Goal: Task Accomplishment & Management: Manage account settings

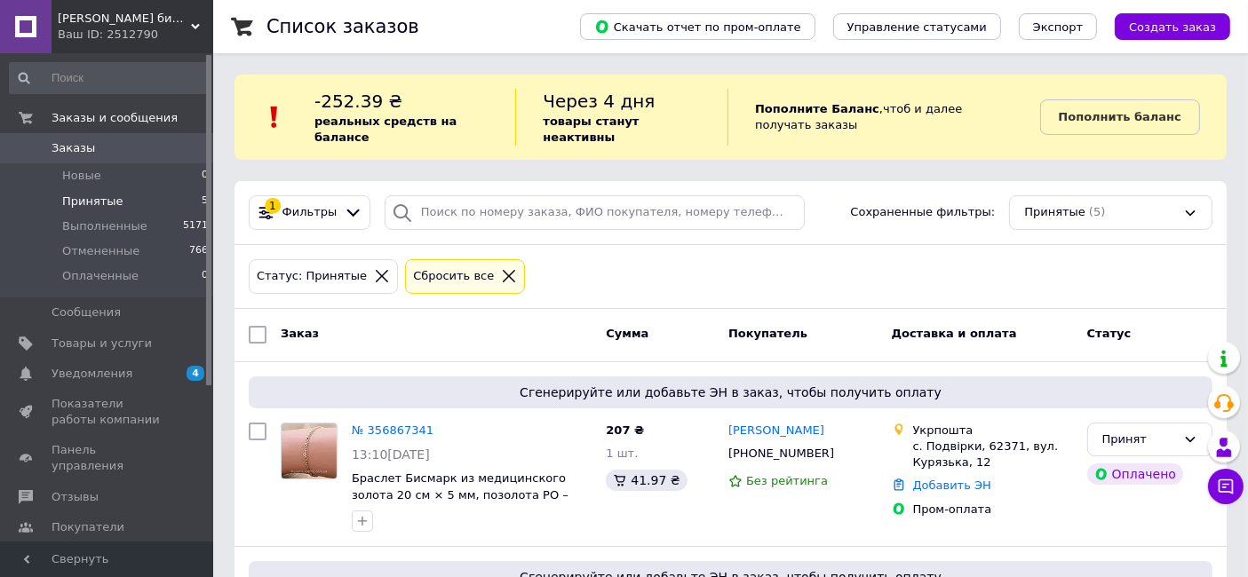
click at [80, 202] on span "Принятые" at bounding box center [92, 202] width 61 height 16
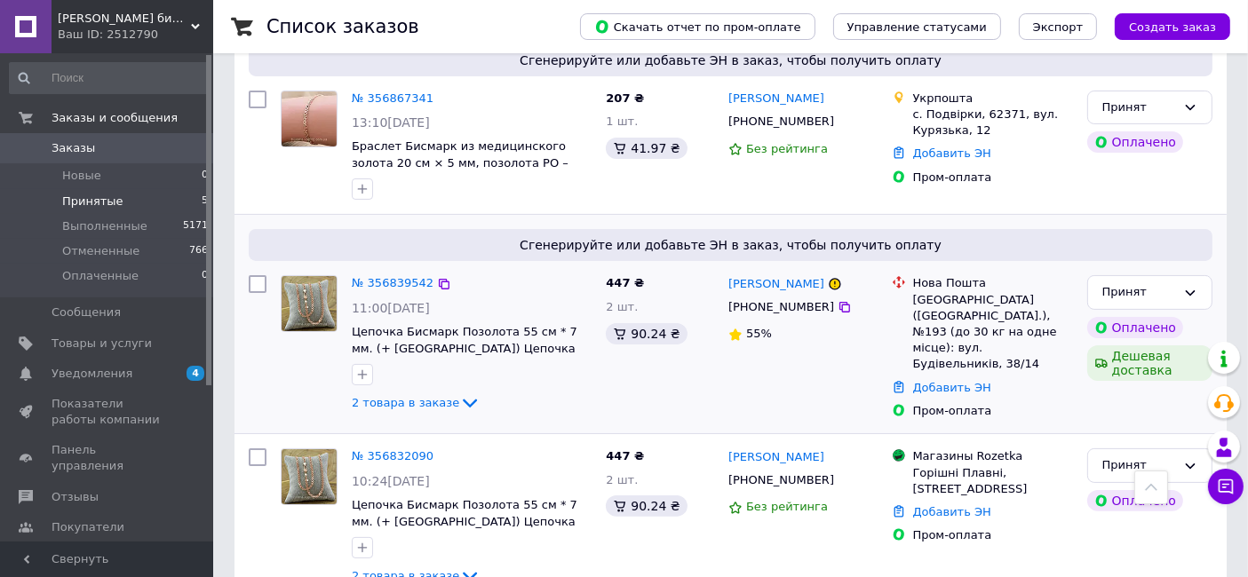
scroll to position [233, 0]
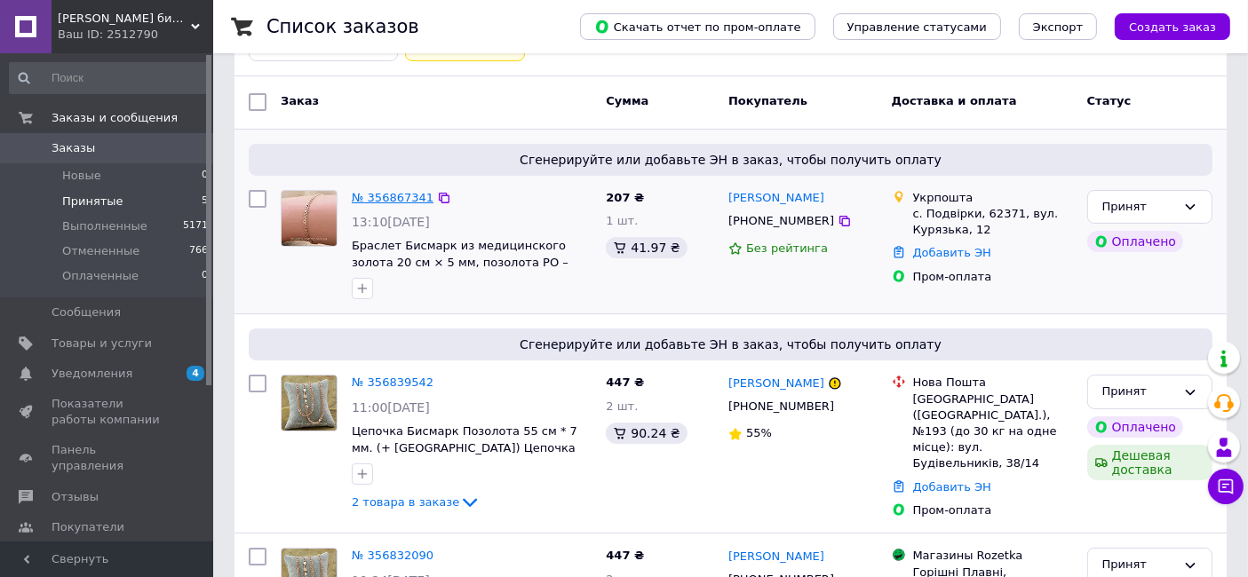
click at [378, 191] on link "№ 356867341" at bounding box center [393, 197] width 82 height 13
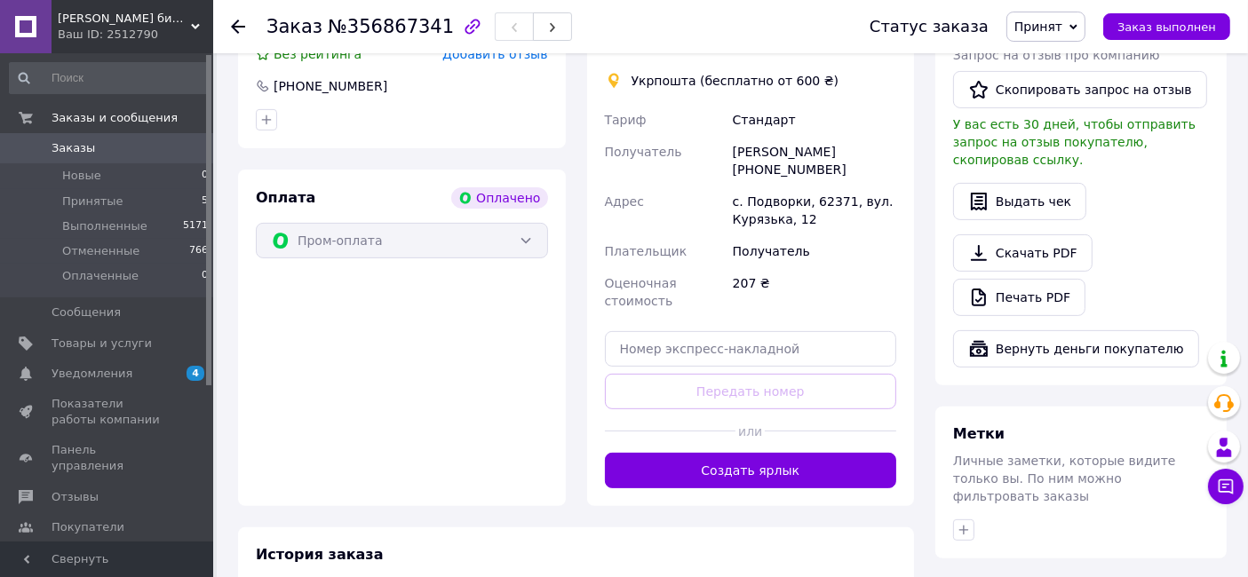
scroll to position [690, 0]
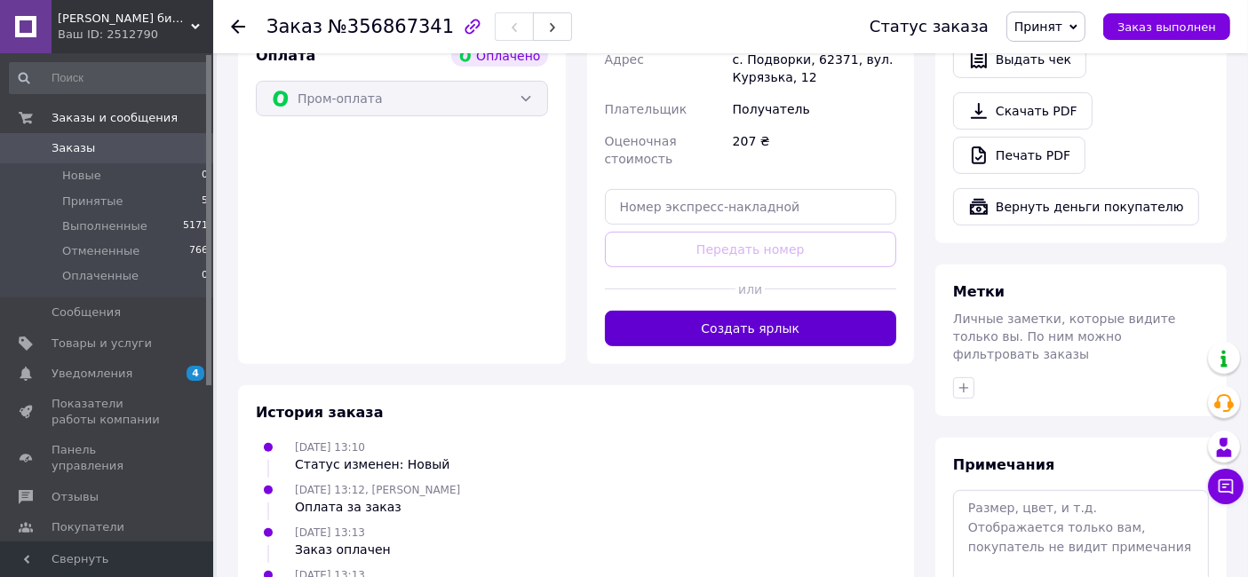
click at [736, 311] on button "Создать ярлык" at bounding box center [751, 329] width 292 height 36
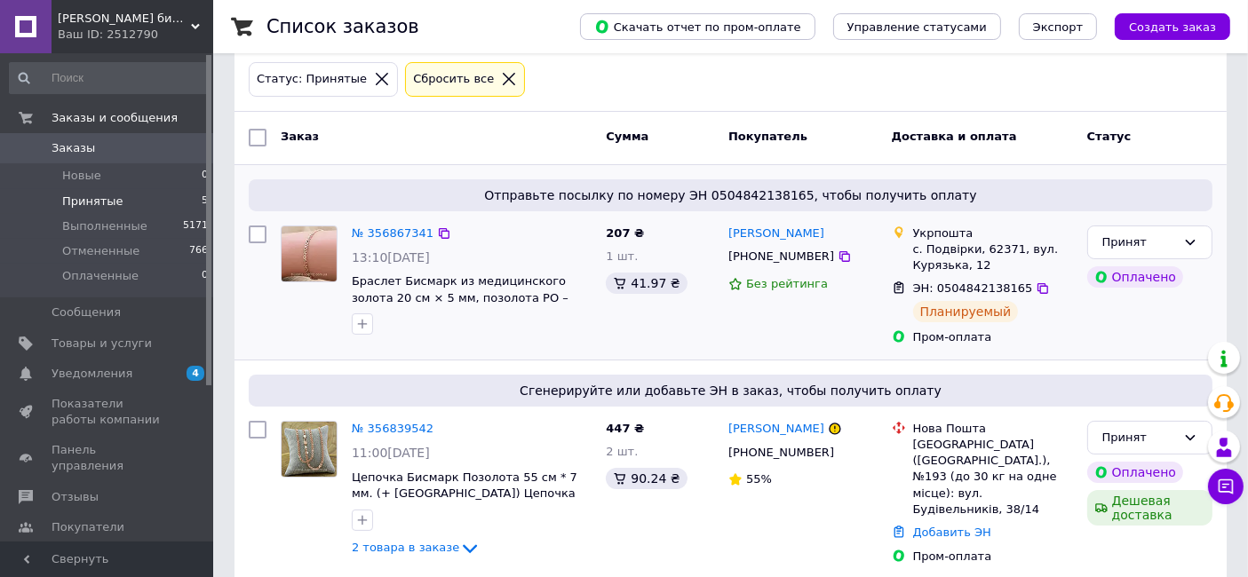
scroll to position [394, 0]
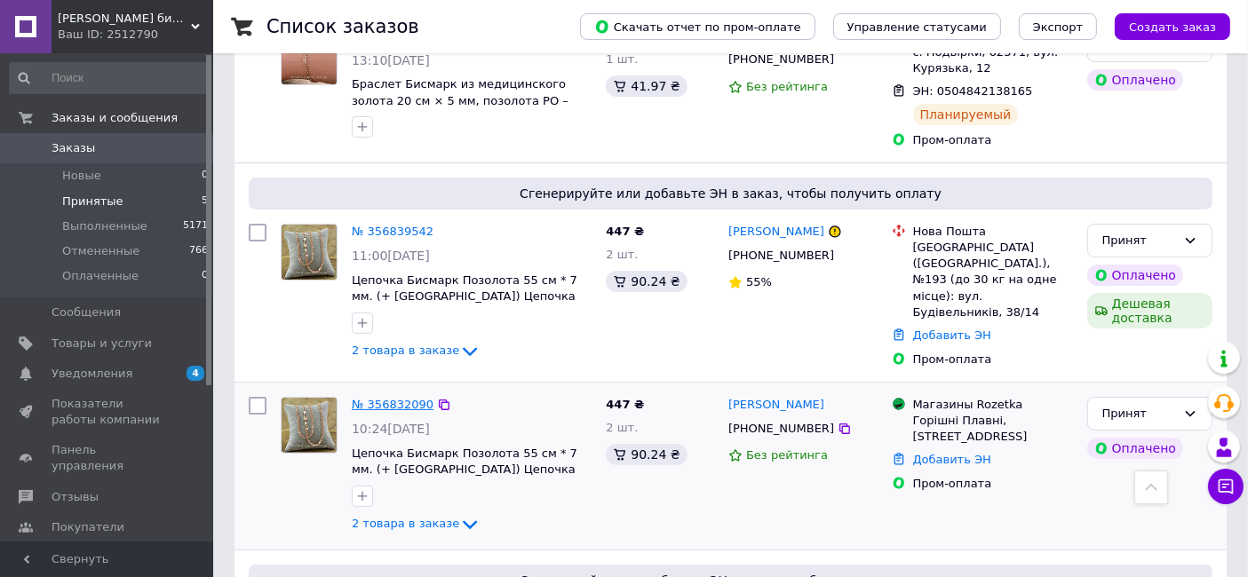
click at [401, 398] on link "№ 356832090" at bounding box center [393, 404] width 82 height 13
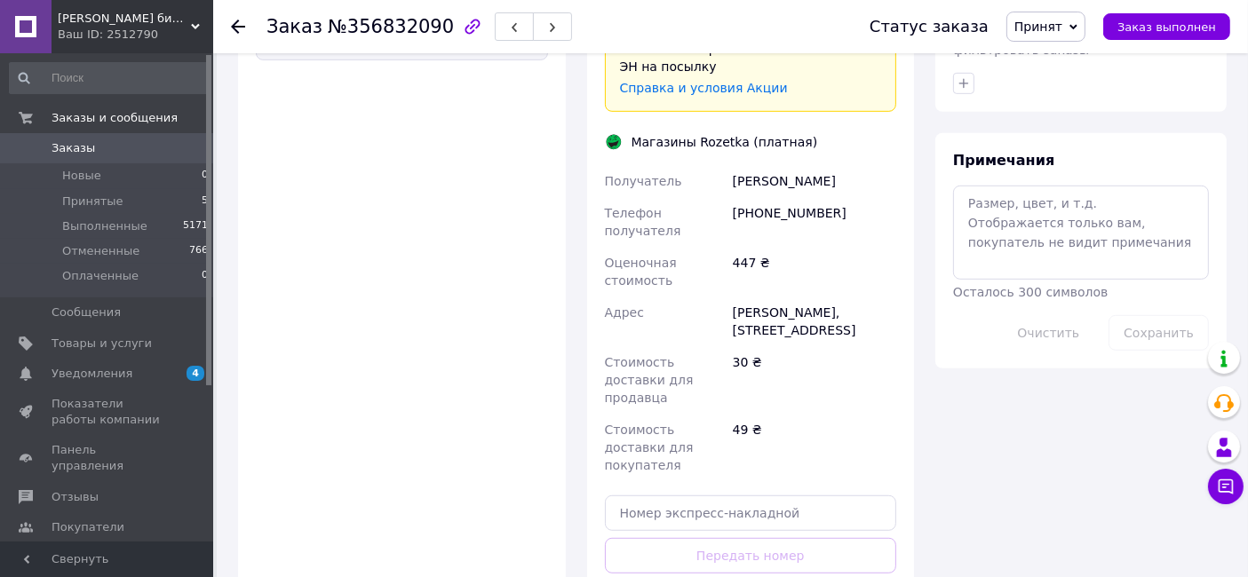
scroll to position [1086, 0]
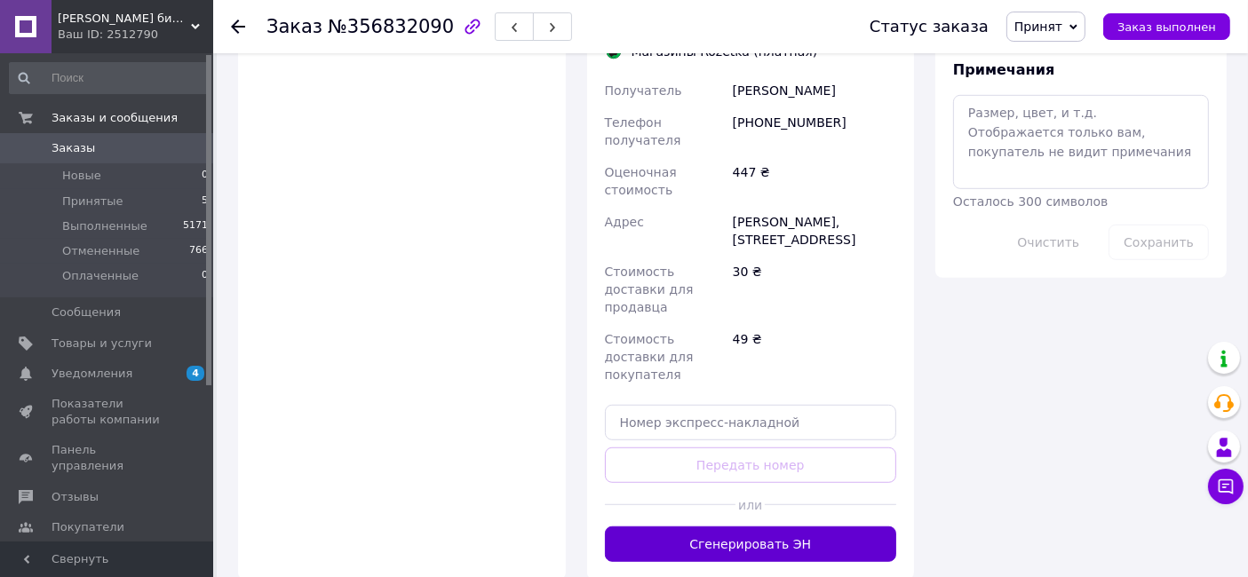
click at [677, 527] on button "Сгенерировать ЭН" at bounding box center [751, 545] width 292 height 36
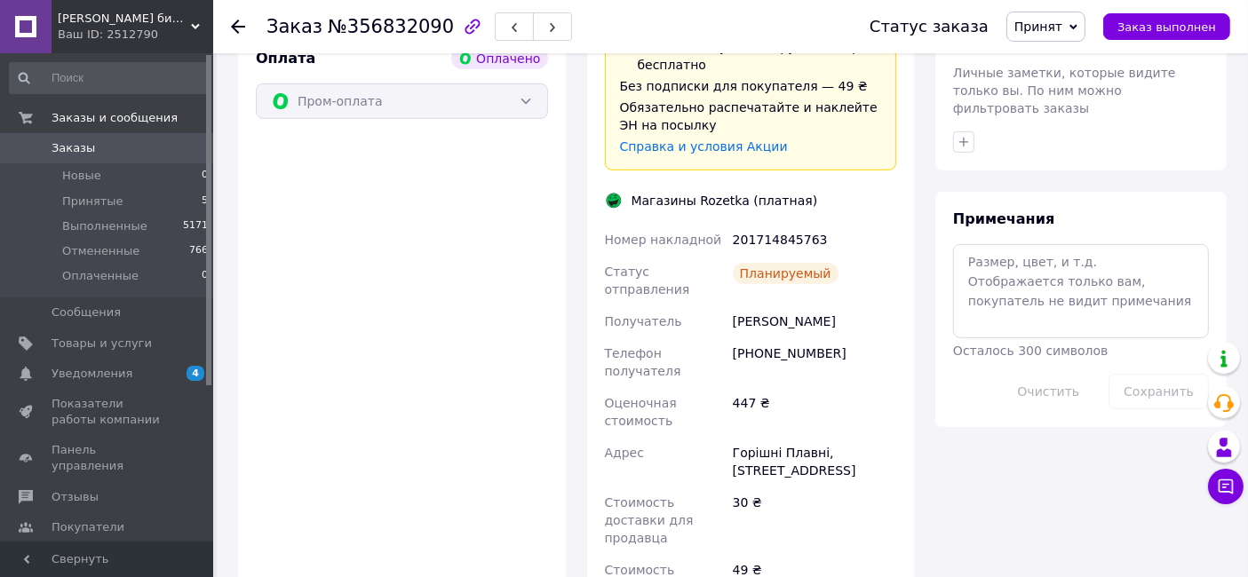
scroll to position [789, 0]
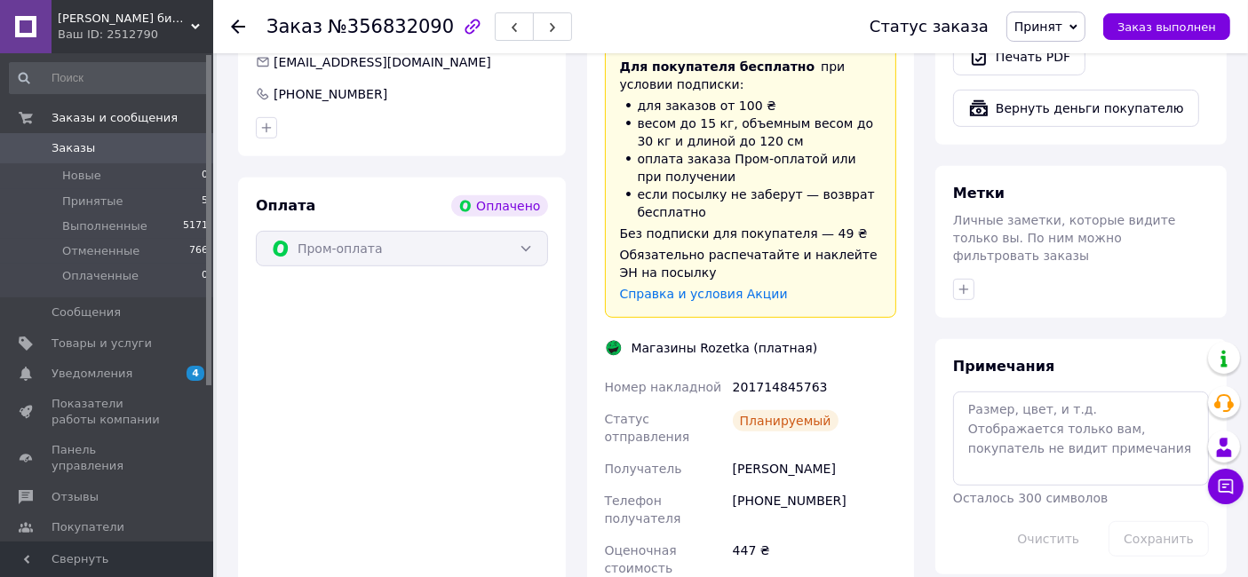
click at [231, 28] on icon at bounding box center [238, 27] width 14 height 14
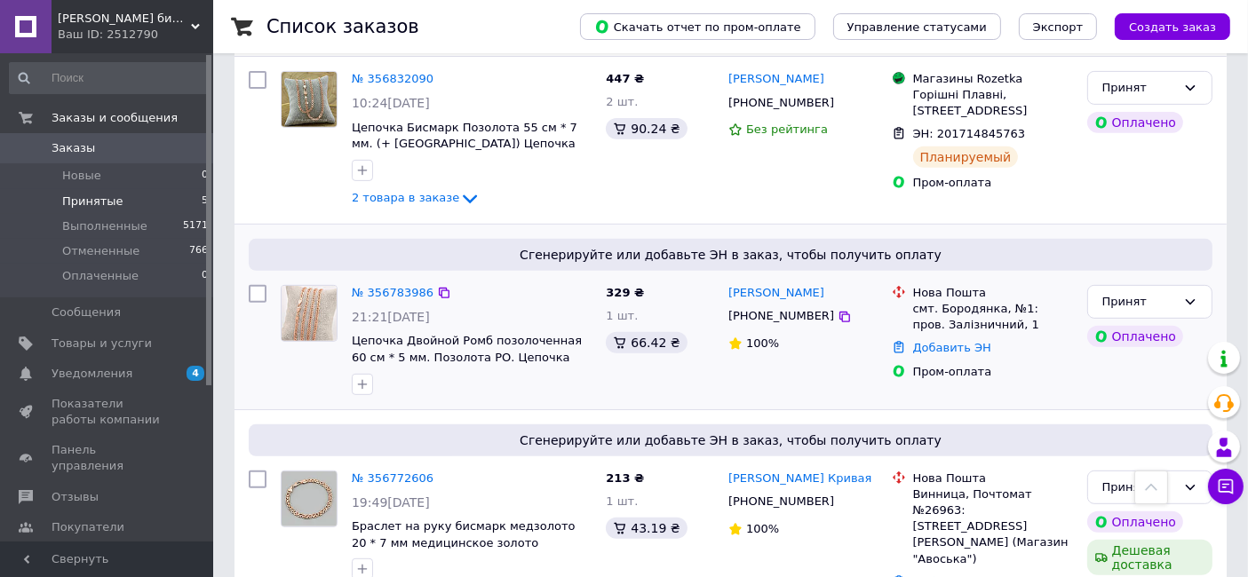
scroll to position [737, 0]
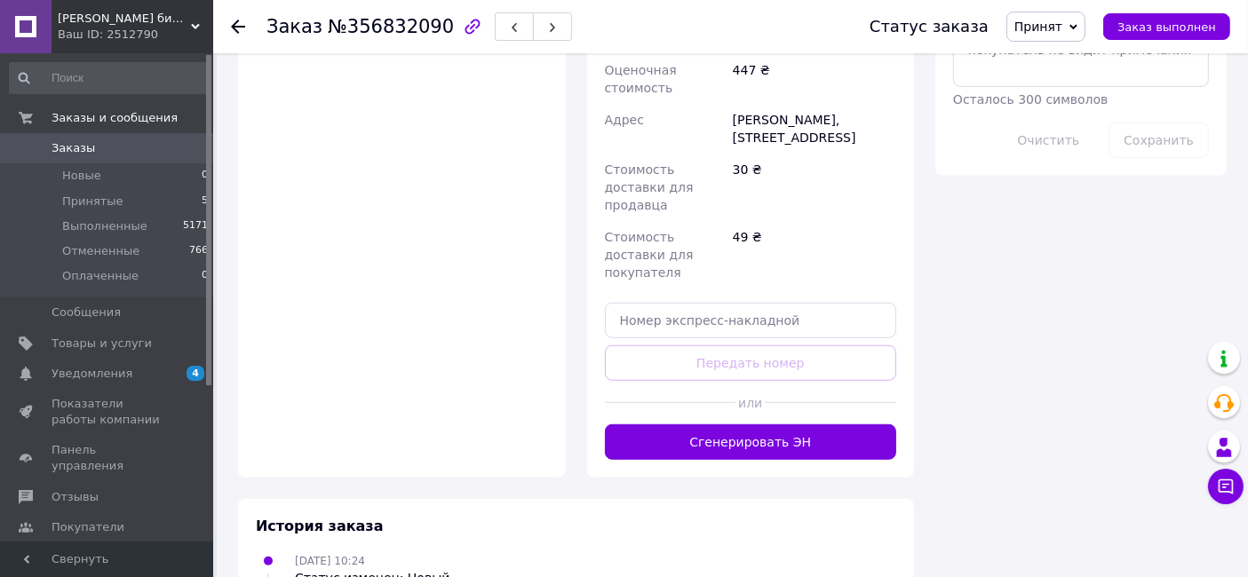
scroll to position [1256, 0]
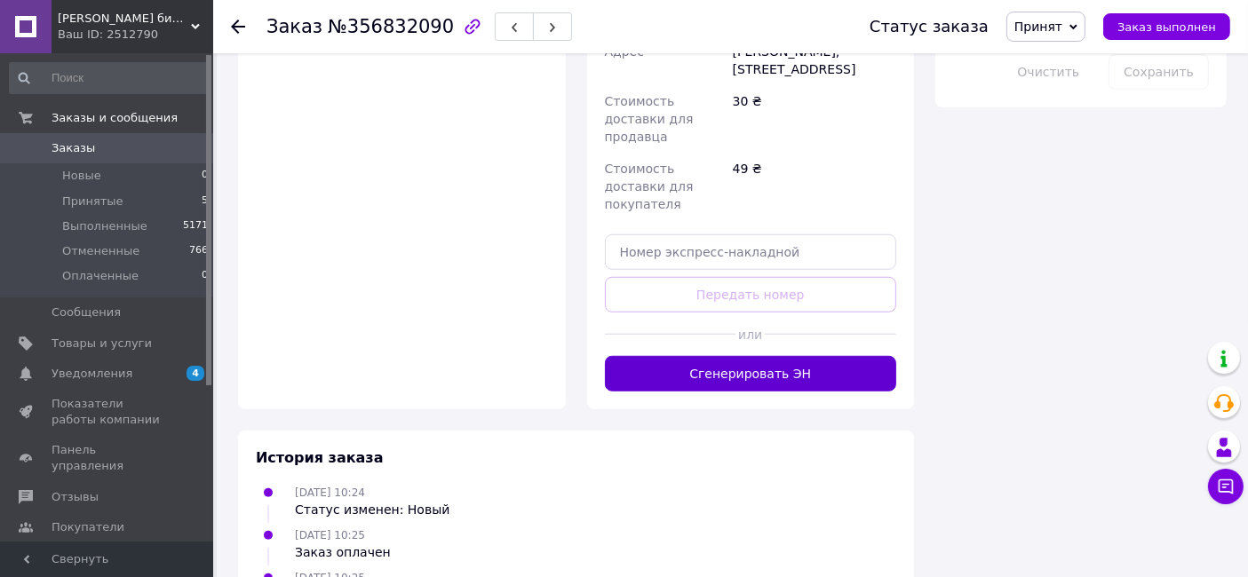
click at [789, 356] on button "Сгенерировать ЭН" at bounding box center [751, 374] width 292 height 36
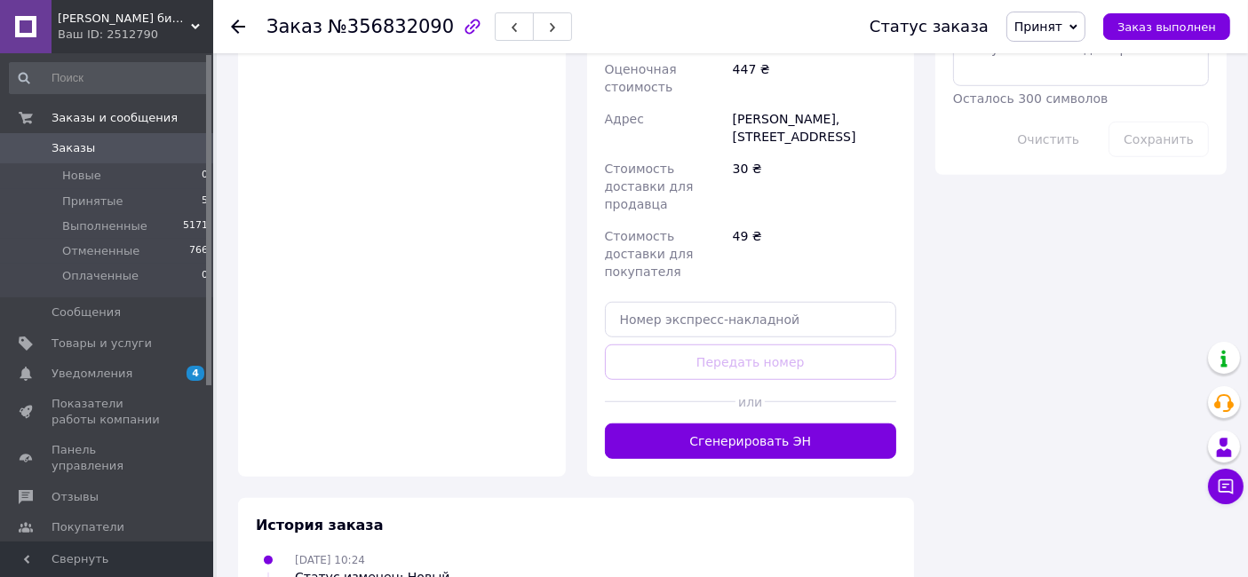
scroll to position [1200, 0]
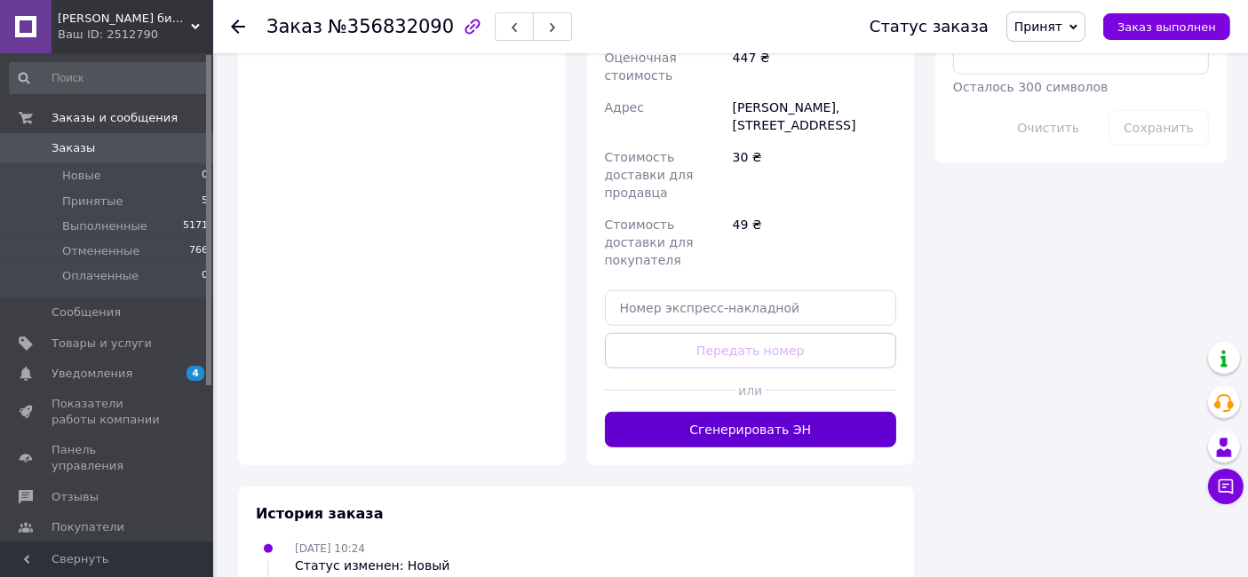
click at [832, 412] on button "Сгенерировать ЭН" at bounding box center [751, 430] width 292 height 36
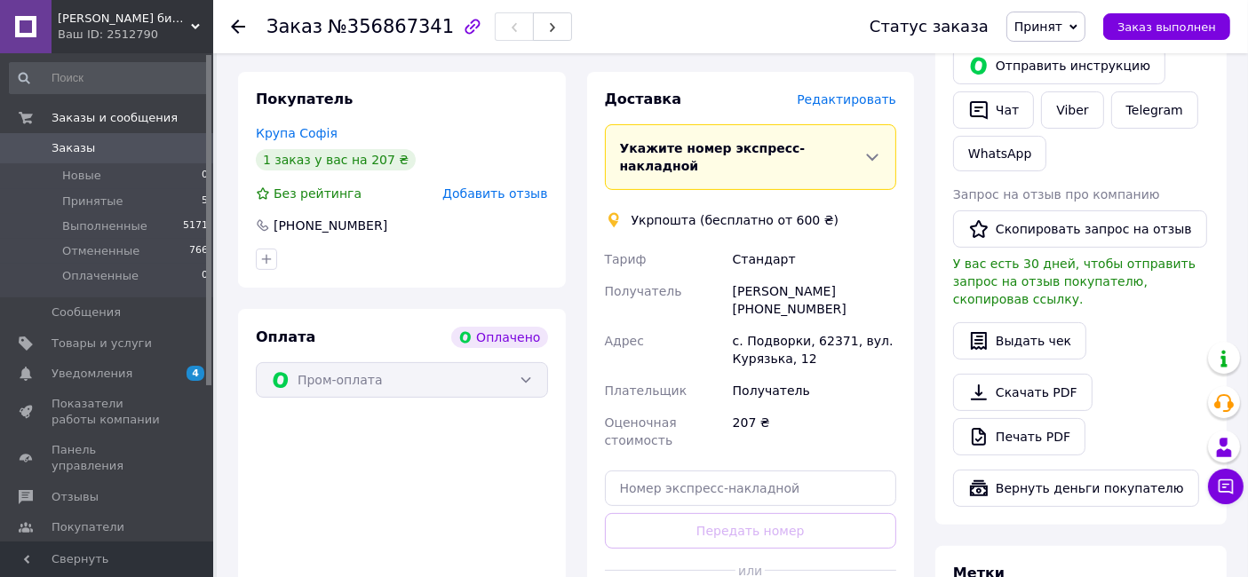
scroll to position [690, 0]
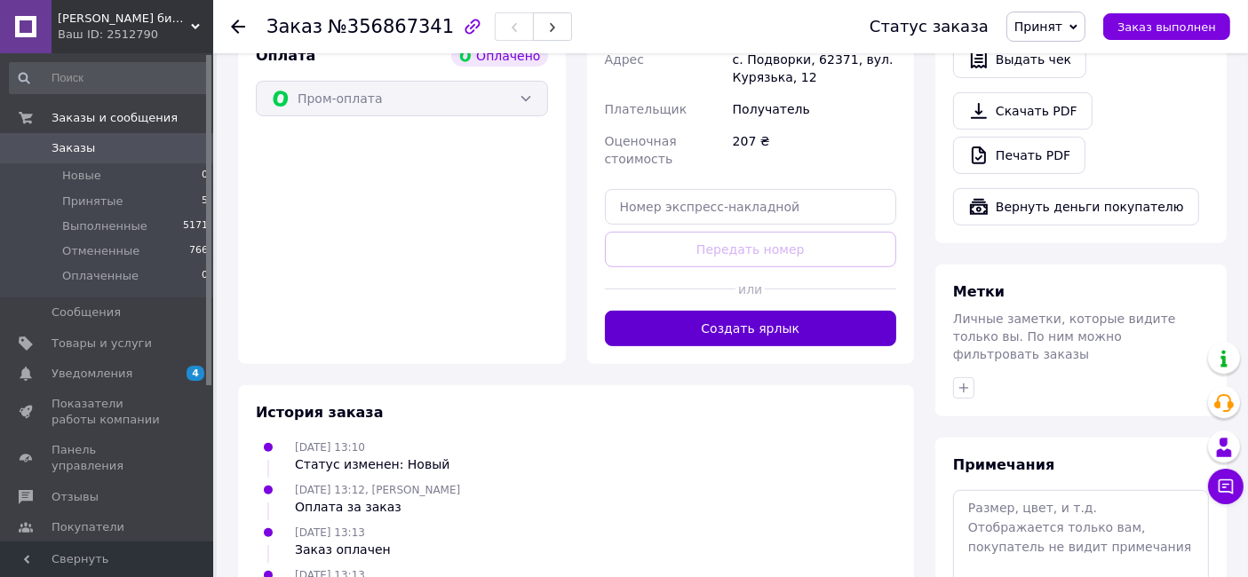
click at [781, 311] on button "Создать ярлык" at bounding box center [751, 329] width 292 height 36
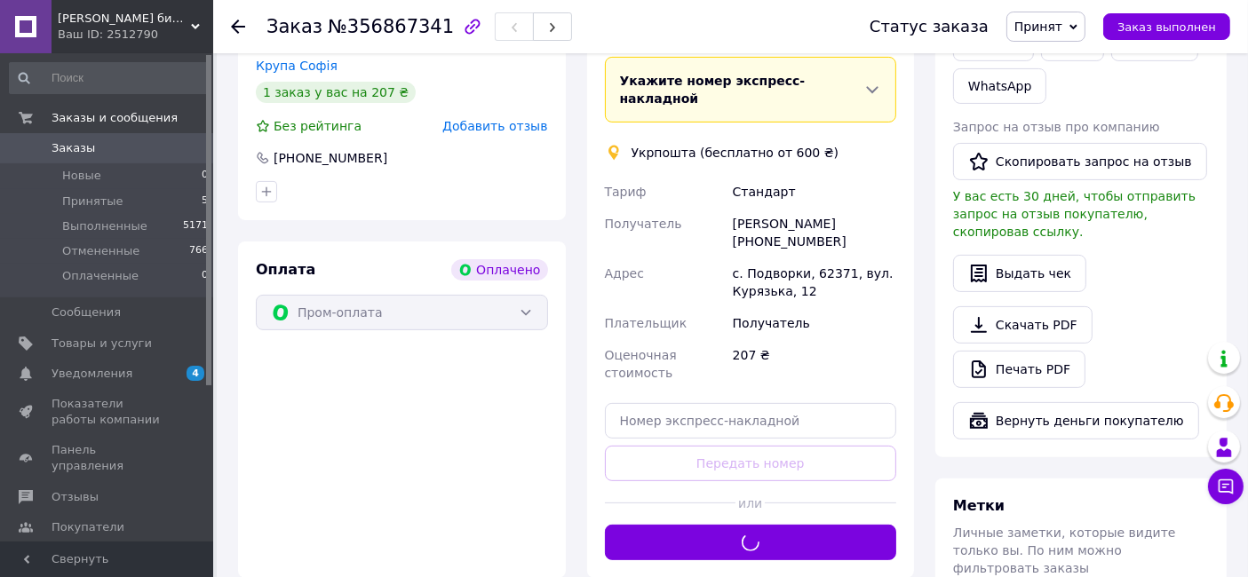
scroll to position [296, 0]
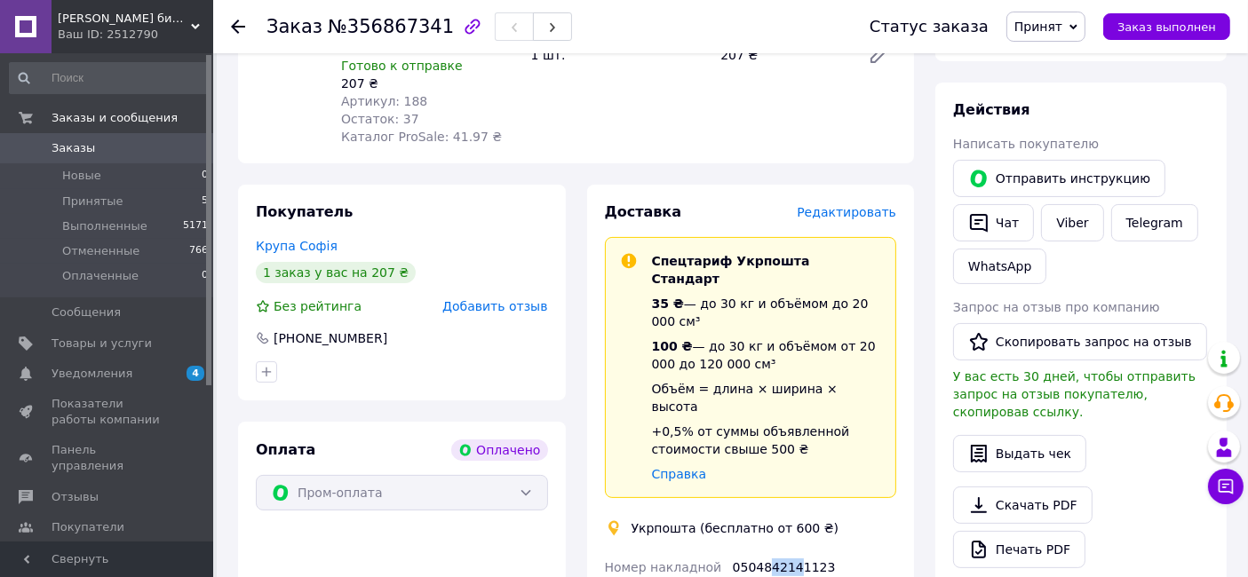
drag, startPoint x: 766, startPoint y: 511, endPoint x: 792, endPoint y: 511, distance: 25.8
click at [792, 552] on div "0504842141123" at bounding box center [814, 568] width 171 height 32
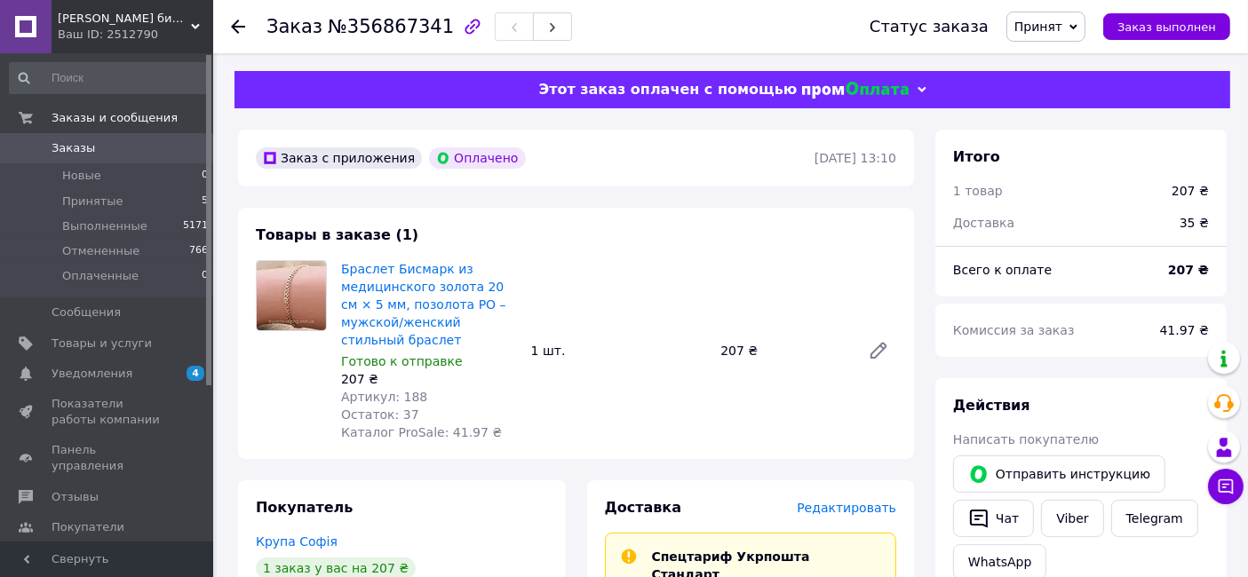
scroll to position [493, 0]
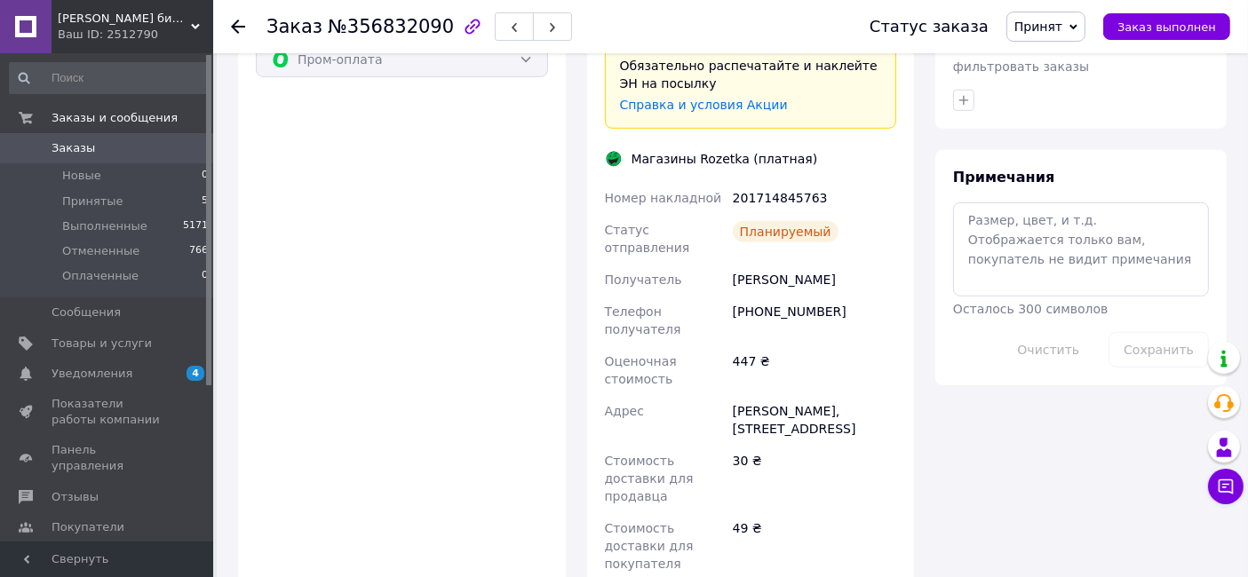
scroll to position [1027, 0]
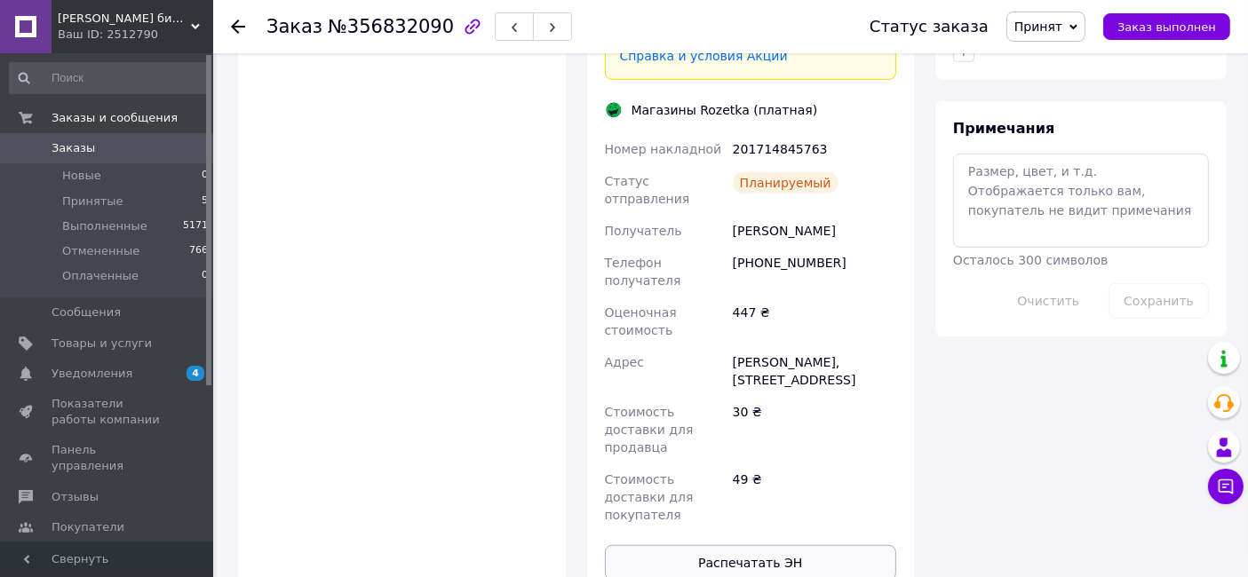
click at [770, 545] on button "Распечатать ЭН" at bounding box center [751, 563] width 292 height 36
